Goal: Find specific page/section: Find specific page/section

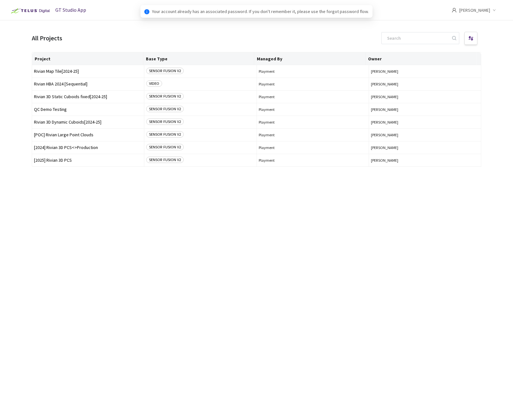
click at [256, 261] on div "Project Base Type Managed By Owner Rivian Map Tile[2024-25] SENSOR FUSION V2 Pl…" at bounding box center [256, 223] width 449 height 343
click at [416, 39] on input at bounding box center [417, 37] width 68 height 11
paste input "41684abe-998a-4278-8e6d-caddbcf12354"
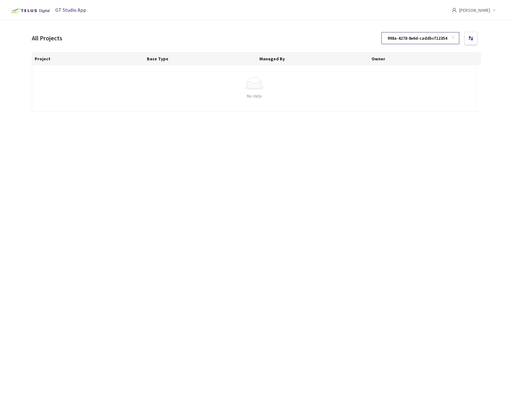
type input "41684abe-998a-4278-8e6d-caddbcf12354"
click at [453, 38] on rect at bounding box center [452, 37] width 3 height 3
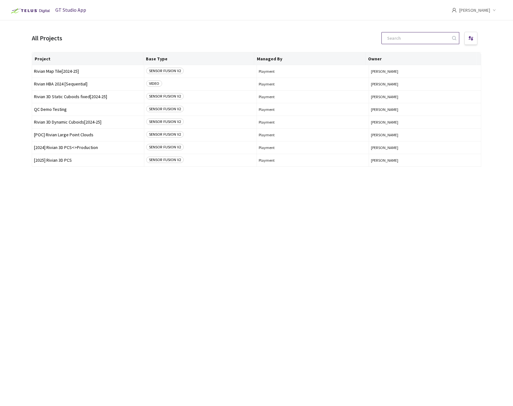
scroll to position [0, 0]
click at [205, 200] on div "Project Base Type Managed By Owner Rivian Map Tile[2024-25] SENSOR FUSION V2 Pl…" at bounding box center [256, 223] width 449 height 343
click at [83, 123] on span "Rivian 3D Dynamic Cuboids[2024-25]" at bounding box center [88, 122] width 108 height 5
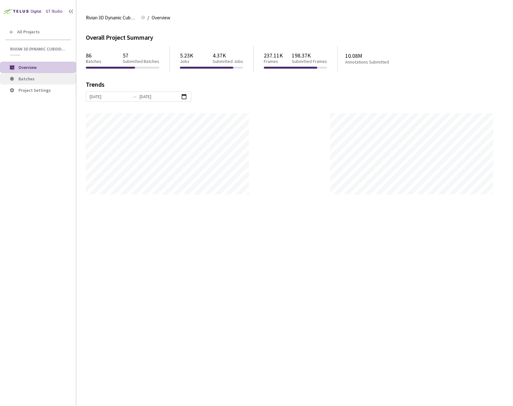
scroll to position [406, 513]
click at [31, 78] on span "Batches" at bounding box center [26, 79] width 16 height 6
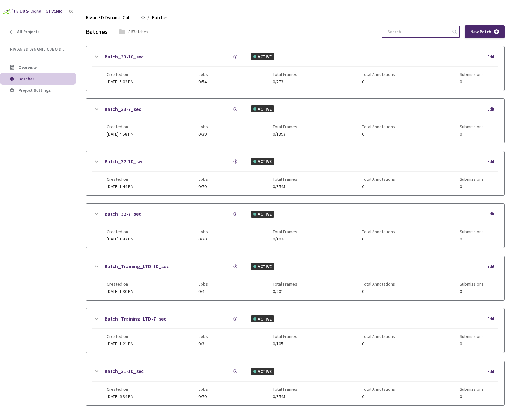
click at [399, 34] on input at bounding box center [418, 31] width 68 height 11
paste input "41684abe-998a-4278-8e6d-caddbcf12354"
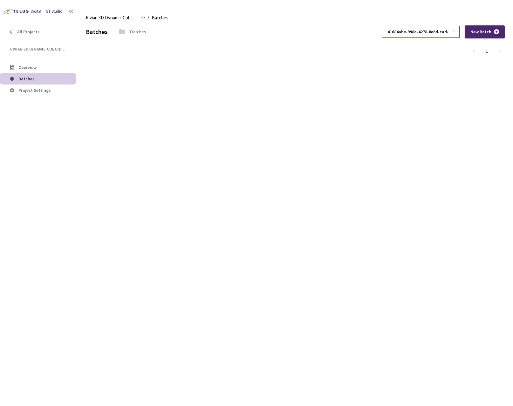
scroll to position [0, 32]
type input "41684abe-998a-4278-8e6d-caddbcf12354"
click at [455, 32] on icon at bounding box center [453, 31] width 4 height 4
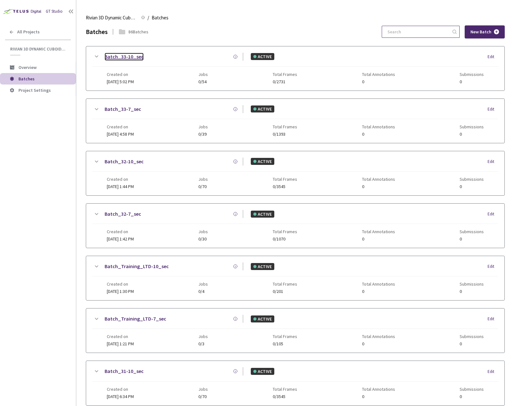
click at [127, 58] on link "Batch_33-10_sec" at bounding box center [124, 57] width 39 height 8
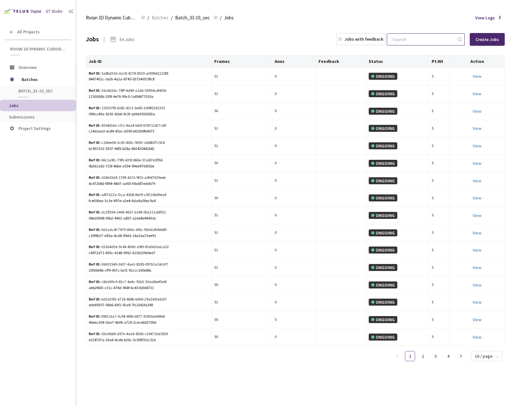
click at [430, 39] on input at bounding box center [423, 39] width 68 height 11
paste input "41684abe-998a-4278-8e6d-caddbcf12354"
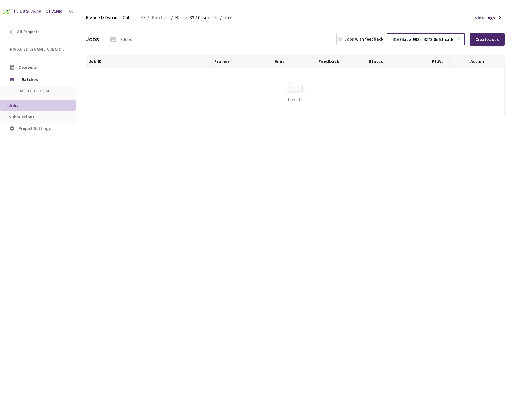
scroll to position [0, 32]
type input "41684abe-998a-4278-8e6d-caddbcf12354"
click at [463, 39] on span at bounding box center [459, 39] width 6 height 6
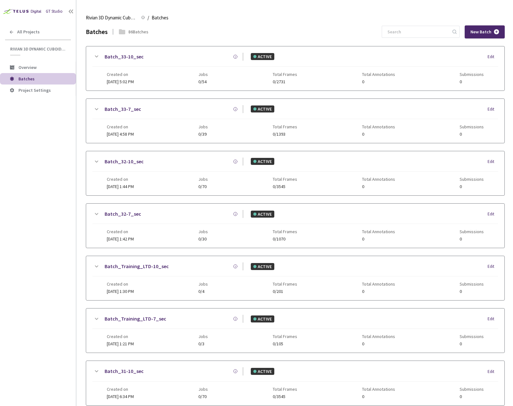
scroll to position [27, 0]
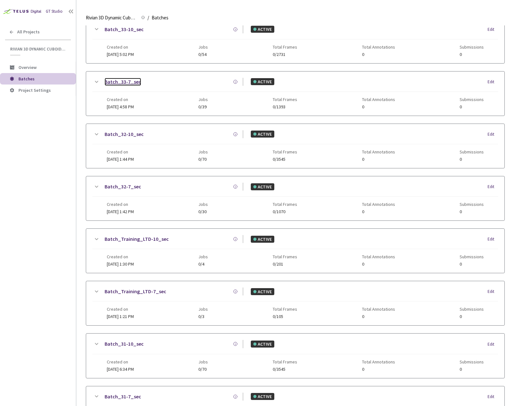
click at [124, 82] on link "Batch_33-7_sec" at bounding box center [123, 82] width 37 height 8
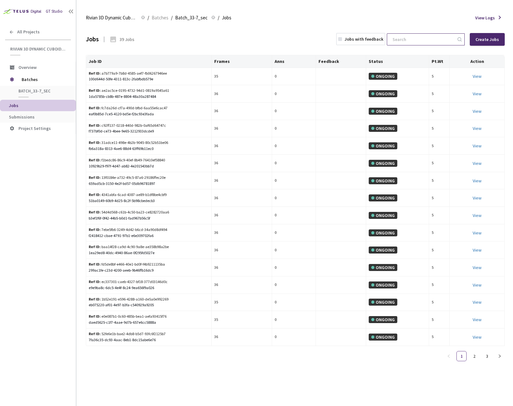
click at [423, 36] on input at bounding box center [423, 39] width 68 height 11
paste input "41684abe-998a-4278-8e6d-caddbcf12354"
type input "41684abe-998a-4278-8e6d-caddbcf12354"
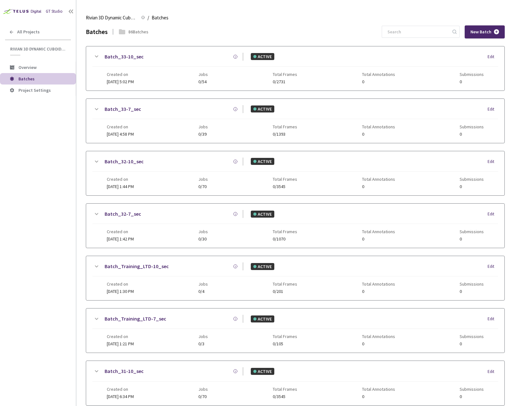
scroll to position [80, 0]
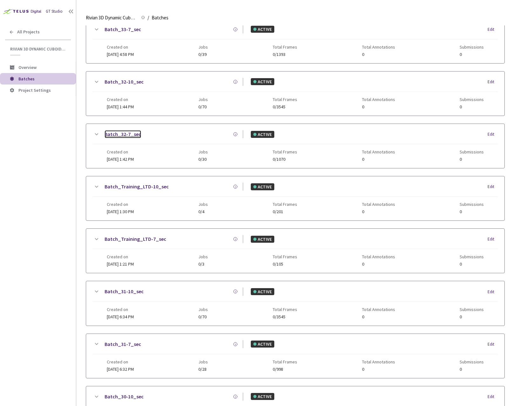
click at [126, 133] on link "Batch_32-7_sec" at bounding box center [123, 134] width 37 height 8
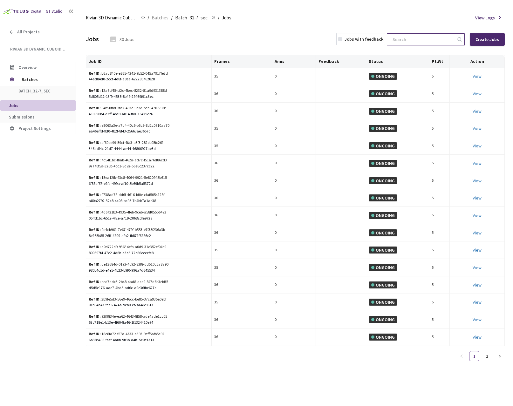
click at [415, 37] on input at bounding box center [423, 39] width 68 height 11
paste input "41684abe-998a-4278-8e6d-caddbcf12354"
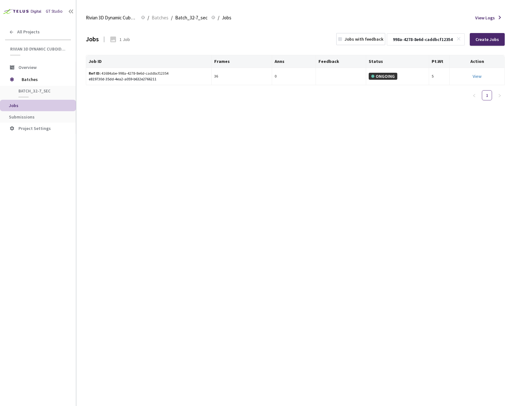
type input "41684abe-998a-4278-8e6d-caddbcf12354"
click at [261, 219] on div "Jobs 1 Job Jobs with feedback 41684abe-998a-4278-8e6d-caddbcf12354 Create Jobs …" at bounding box center [295, 215] width 419 height 381
click at [460, 39] on rect at bounding box center [458, 38] width 3 height 3
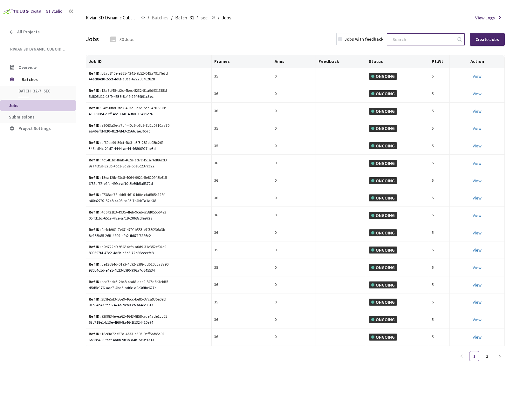
click at [434, 39] on input at bounding box center [423, 39] width 68 height 11
paste input "9c4cb961-7e67-479f-b553-e7f35f236a3b"
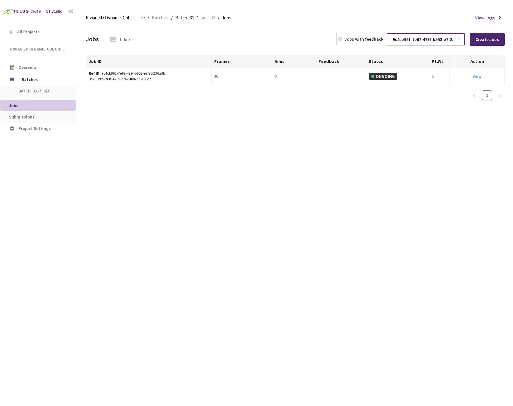
scroll to position [0, 29]
type input "9c4cb961-7e67-479f-b553-e7f35f236a3b"
click at [459, 39] on icon at bounding box center [458, 39] width 4 height 4
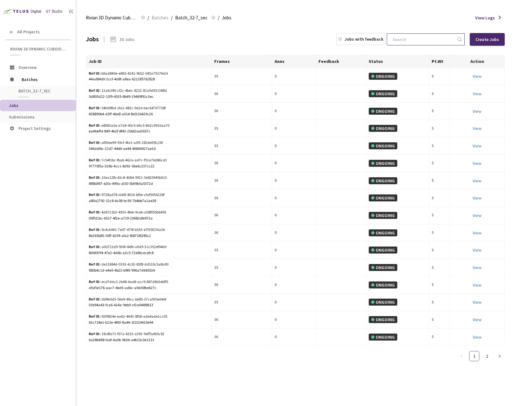
click at [433, 41] on input at bounding box center [423, 39] width 68 height 11
paste input "de13684d-0193-4c92-83f8-dd510c5a8a90"
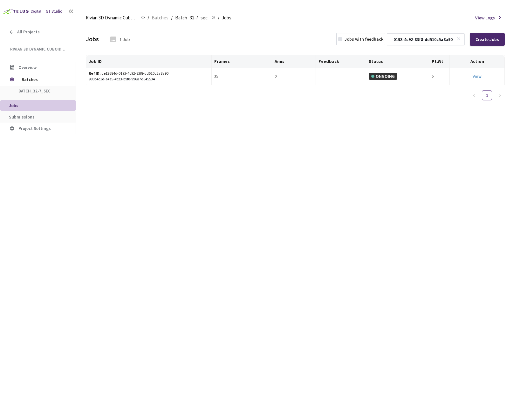
type input "de13684d-0193-4c92-83f8-dd510c5a8a90"
click at [461, 40] on icon at bounding box center [458, 39] width 4 height 4
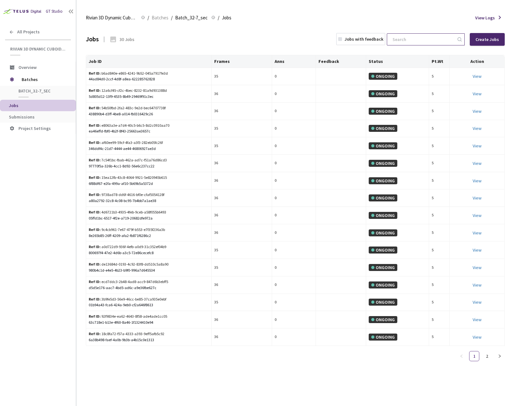
click at [430, 40] on input at bounding box center [423, 39] width 68 height 11
paste input "06762c5e-ed8f-477c-821b-fa14cce06d66"
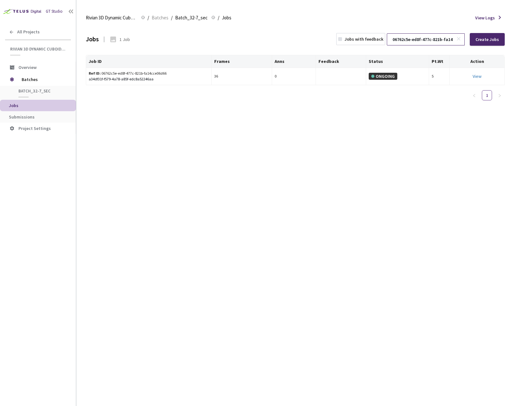
scroll to position [0, 30]
type input "06762c5e-ed8f-477c-821b-fa14cce06d66"
click at [459, 39] on icon at bounding box center [458, 39] width 4 height 4
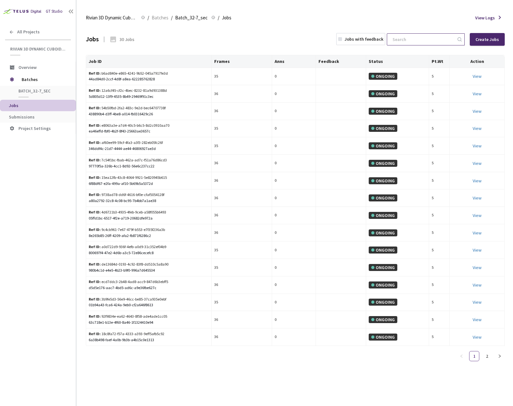
click at [447, 39] on input at bounding box center [423, 39] width 68 height 11
paste input "7c54f1bc-fbab-462a-ad7c-f51a76d86cd3"
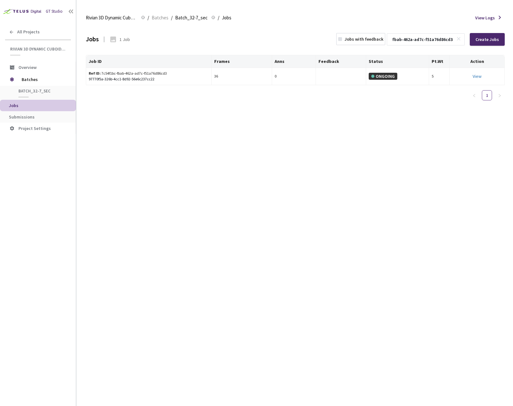
type input "7c54f1bc-fbab-462a-ad7c-f51a76d86cd3"
click at [460, 39] on icon at bounding box center [458, 39] width 4 height 4
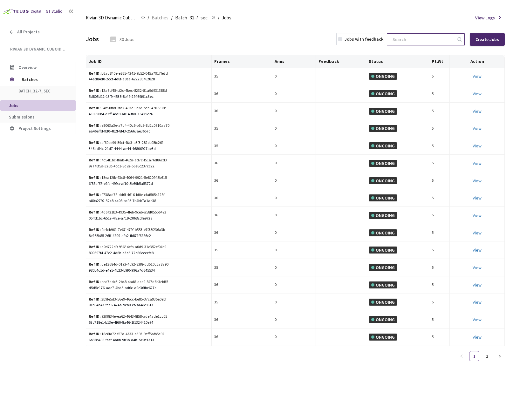
click at [424, 40] on input at bounding box center [423, 39] width 68 height 11
paste input "c2e8eb36-41cc-4e5c-a1a6-2714a191c0b9"
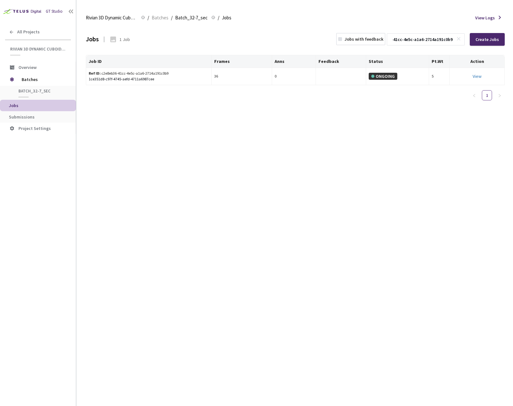
type input "c2e8eb36-41cc-4e5c-a1a6-2714a191c0b9"
click at [372, 170] on div "Jobs 1 Job Jobs with feedback c2e8eb36-41cc-4e5c-a1a6-2714a191c0b9 Create Jobs …" at bounding box center [295, 215] width 419 height 381
